Goal: Information Seeking & Learning: Learn about a topic

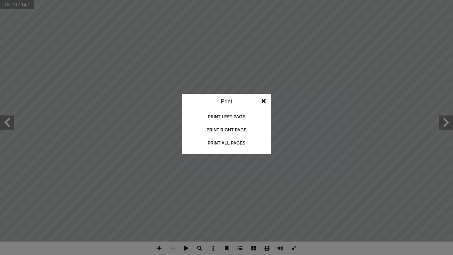
click at [429, 138] on idv "Print Print current page Print left page Print right page Print all pages" at bounding box center [226, 127] width 453 height 255
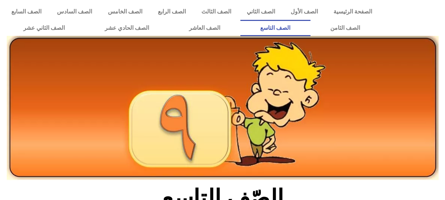
scroll to position [228, 0]
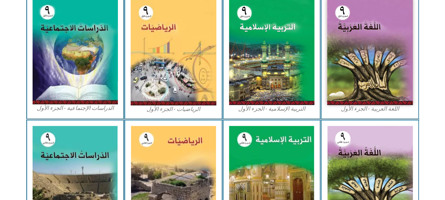
click at [308, 86] on img at bounding box center [272, 52] width 86 height 106
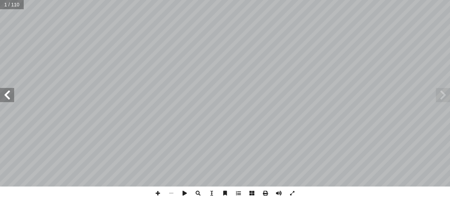
click at [8, 95] on span at bounding box center [7, 95] width 14 height 14
click at [7, 94] on span at bounding box center [7, 95] width 14 height 14
click at [10, 96] on span at bounding box center [7, 95] width 14 height 14
click at [8, 98] on span at bounding box center [7, 95] width 14 height 14
click at [4, 97] on span at bounding box center [7, 95] width 14 height 14
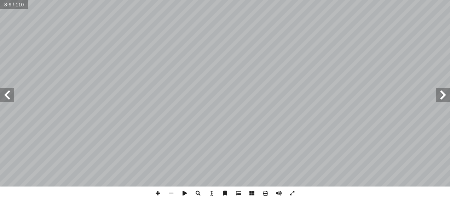
click at [6, 99] on span at bounding box center [7, 95] width 14 height 14
click at [10, 99] on span at bounding box center [7, 95] width 14 height 14
click at [445, 93] on span at bounding box center [443, 95] width 14 height 14
click at [8, 98] on span at bounding box center [7, 95] width 14 height 14
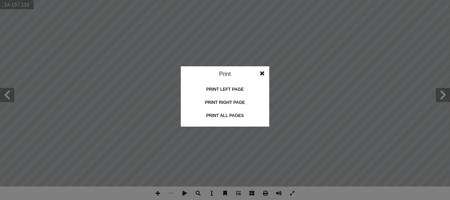
click at [233, 102] on div "Print right page" at bounding box center [225, 102] width 71 height 11
click at [235, 89] on div "Print left page" at bounding box center [225, 89] width 71 height 11
click at [225, 154] on idv "Print Print current page Print left page Print right page Print all pages" at bounding box center [225, 100] width 450 height 200
click at [269, 193] on idv "Print Print current page Print left page Print right page Print all pages" at bounding box center [225, 100] width 450 height 200
